Goal: Task Accomplishment & Management: Manage account settings

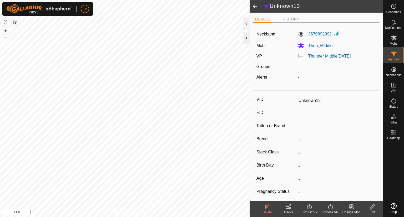
click at [249, 37] on div at bounding box center [246, 38] width 6 height 13
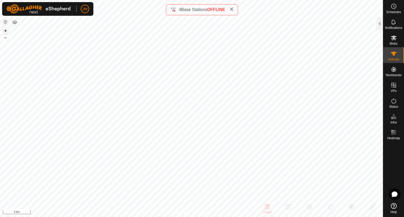
click at [6, 30] on button "+" at bounding box center [5, 31] width 6 height 6
click at [3, 30] on button "+" at bounding box center [5, 31] width 6 height 6
click at [232, 8] on icon at bounding box center [231, 9] width 4 height 4
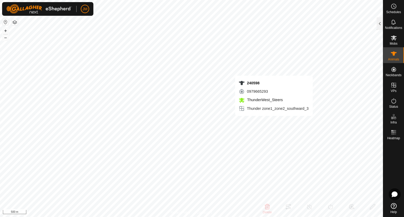
type input "240598"
type input "-"
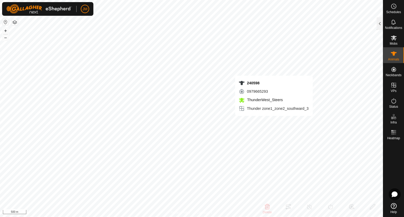
type input "-"
type input "Fitted19Jun183"
type input "-"
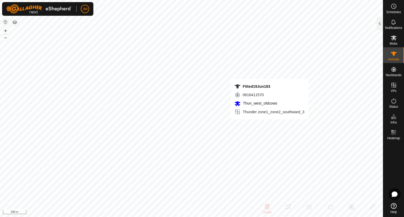
type input "-"
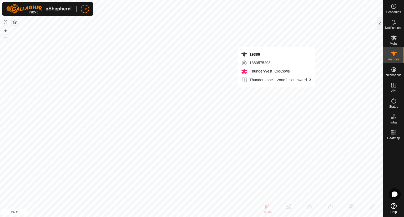
type input "19386"
type input "-"
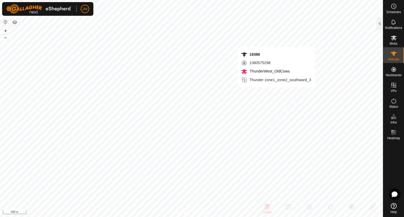
type input "-"
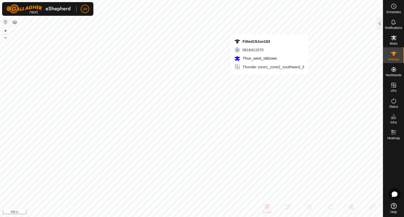
type input "Fitted19Jun183"
type input "-"
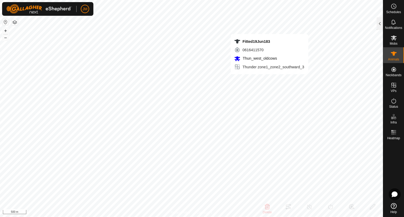
type input "-"
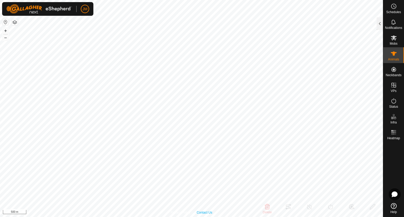
type input "Fitted19Jun183"
type input "-"
type input "Fitted19Jun183"
type input "-"
